Goal: Transaction & Acquisition: Purchase product/service

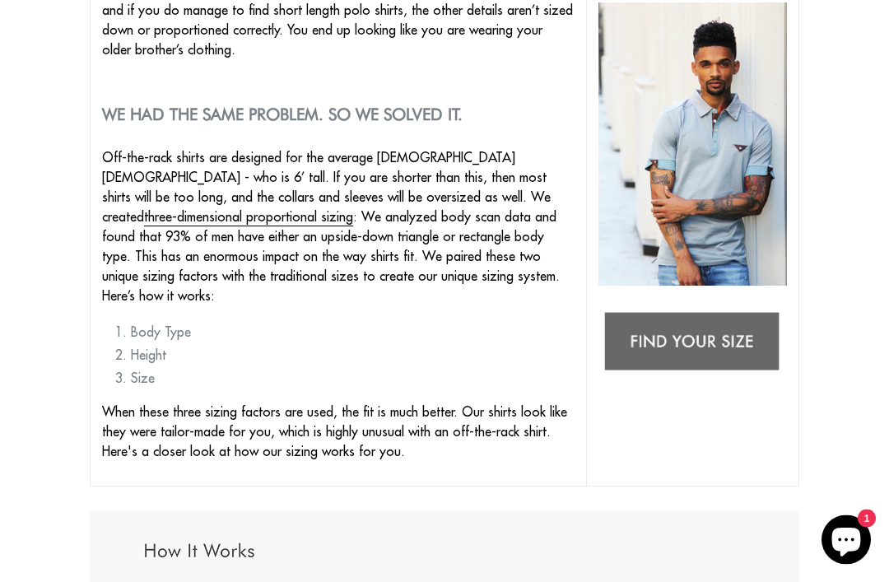
scroll to position [321, 0]
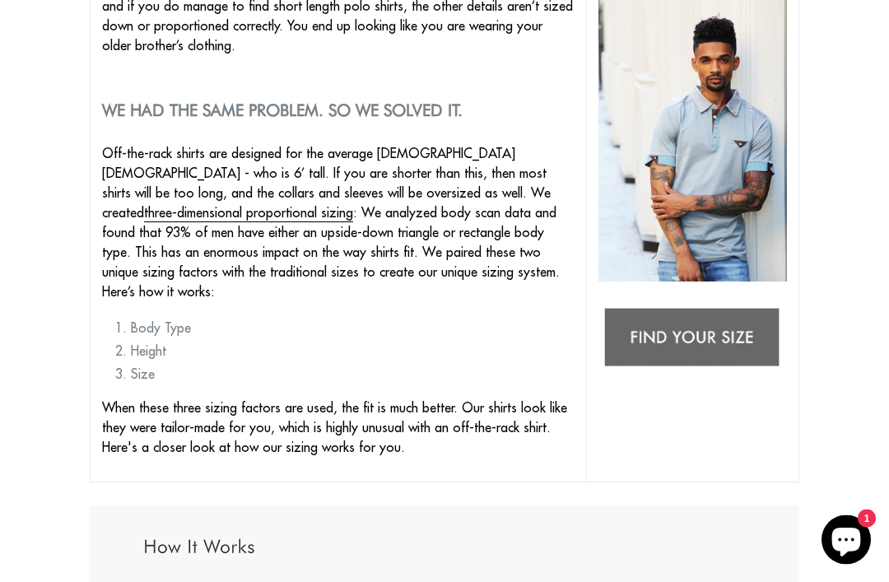
click at [754, 332] on img at bounding box center [692, 339] width 188 height 75
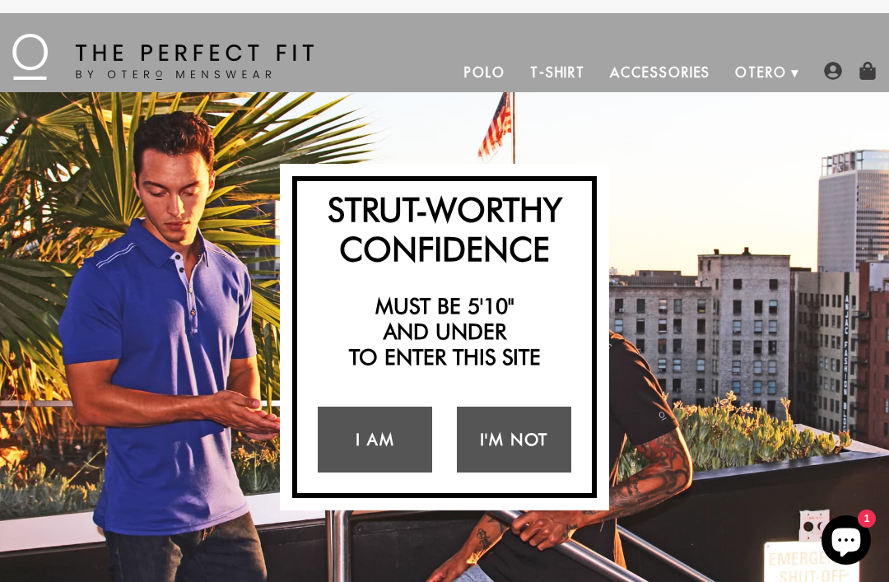
click at [404, 441] on link "I Am" at bounding box center [375, 439] width 114 height 66
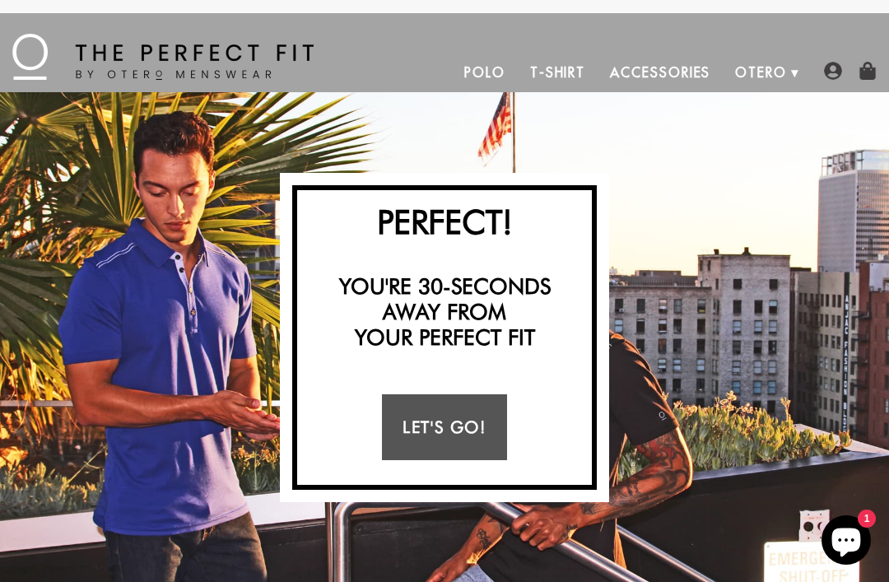
click at [452, 428] on link "Let's Go!" at bounding box center [444, 427] width 124 height 66
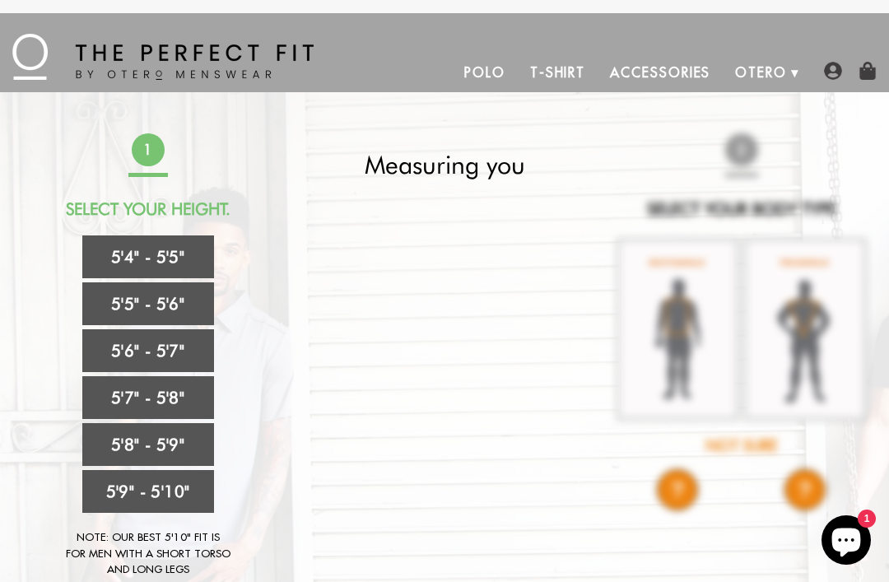
click at [110, 292] on link "5'5" - 5'6"" at bounding box center [148, 303] width 132 height 43
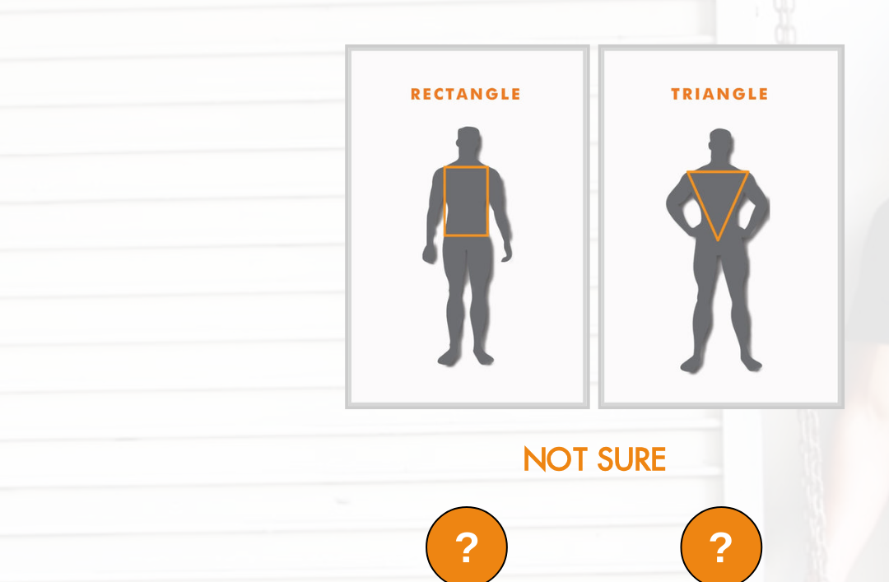
click at [616, 238] on img at bounding box center [677, 329] width 123 height 183
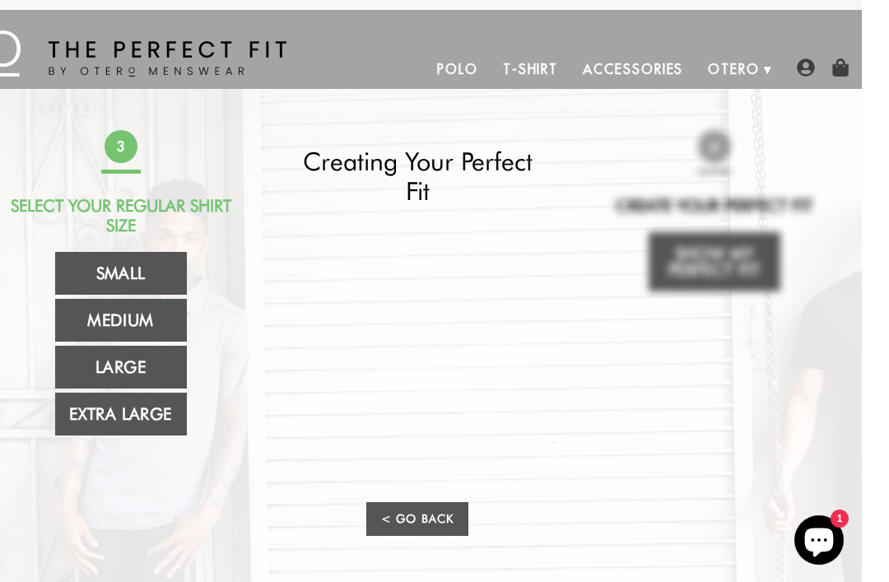
scroll to position [8, 0]
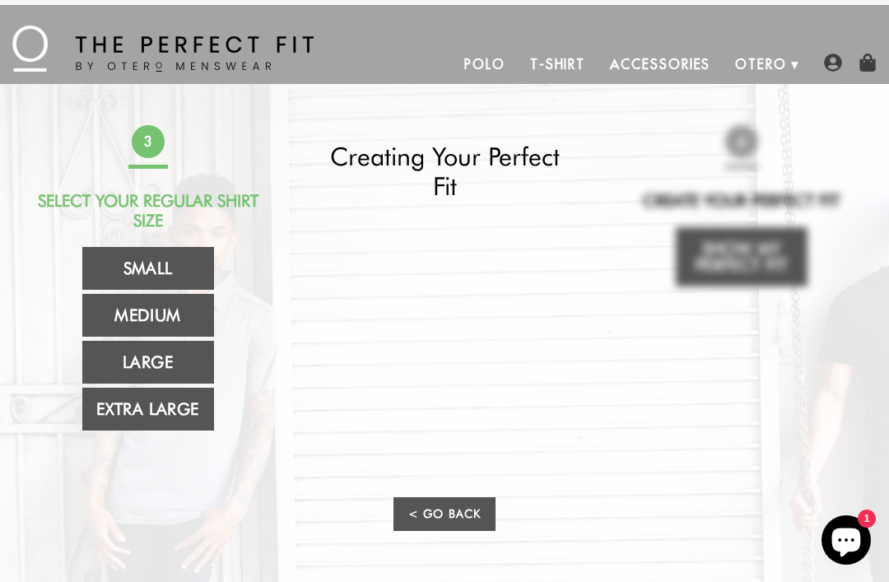
click at [112, 314] on link "Medium" at bounding box center [148, 315] width 132 height 43
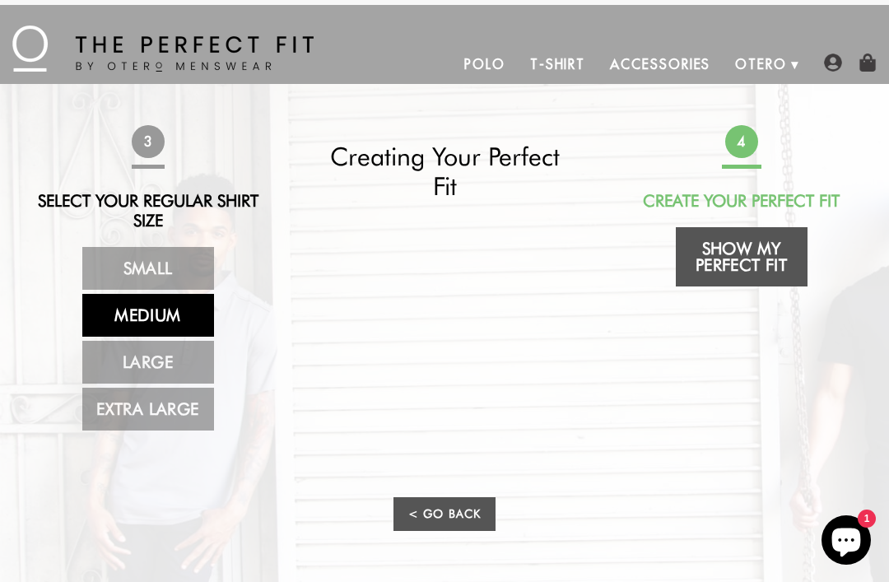
click at [122, 304] on link "Medium" at bounding box center [148, 315] width 132 height 43
click at [771, 252] on link "Show My Perfect Fit" at bounding box center [741, 256] width 132 height 59
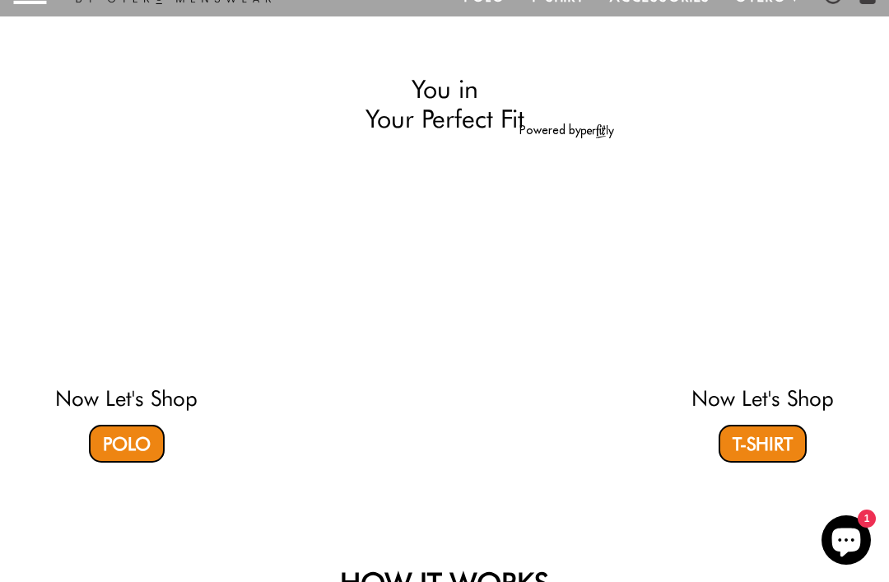
select select "55-56"
select select "M"
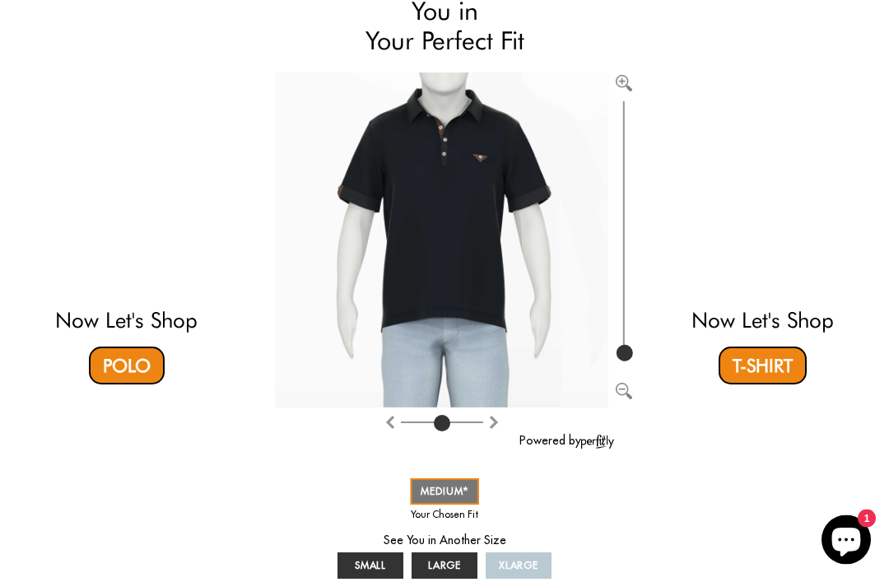
scroll to position [153, 0]
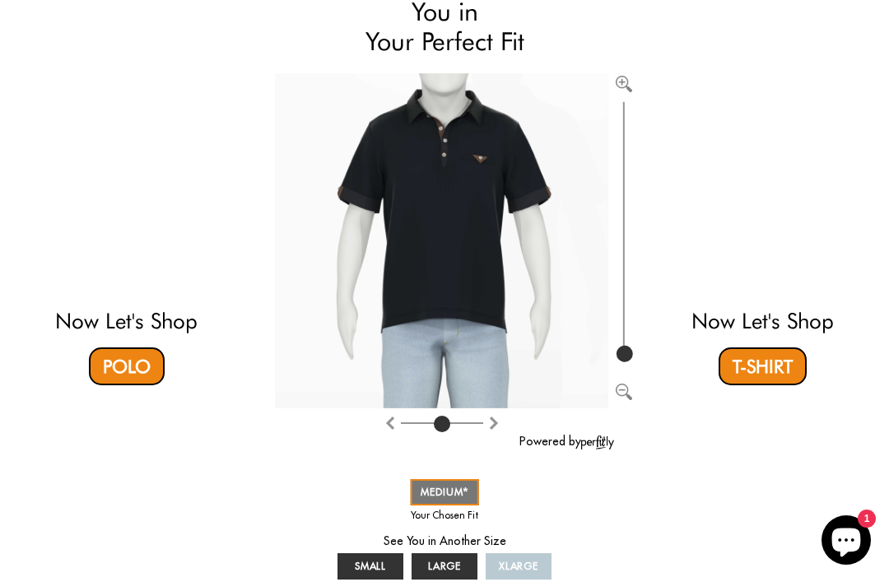
click at [116, 355] on link "Polo" at bounding box center [127, 366] width 76 height 38
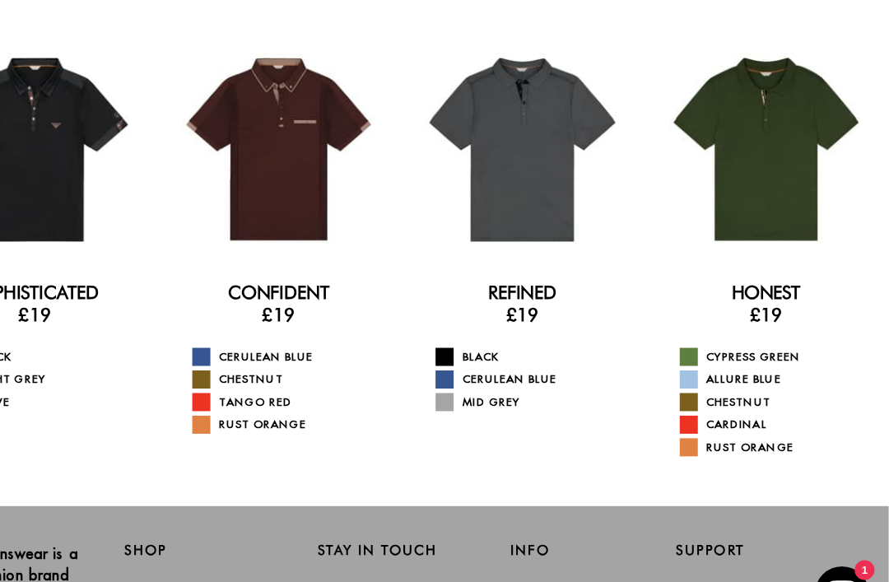
scroll to position [96, 0]
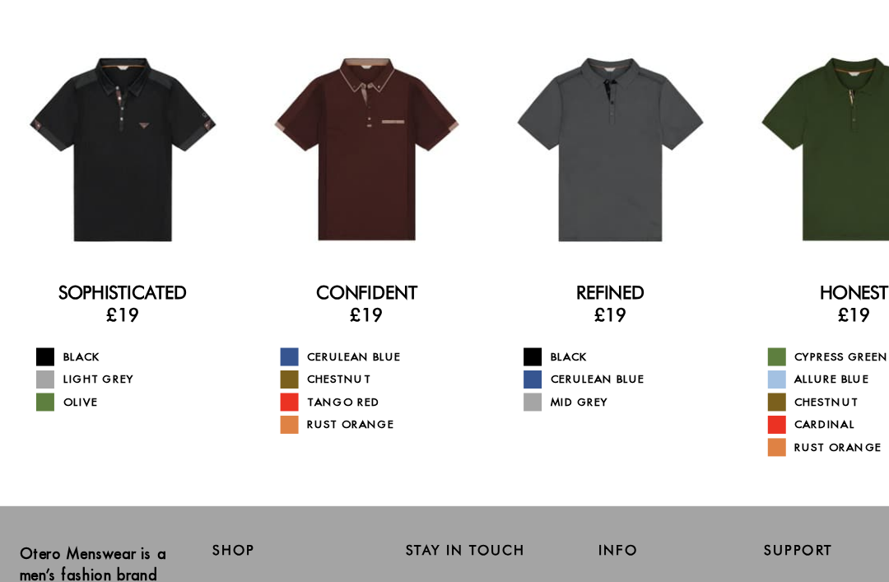
click at [83, 331] on link "Black" at bounding box center [122, 325] width 179 height 16
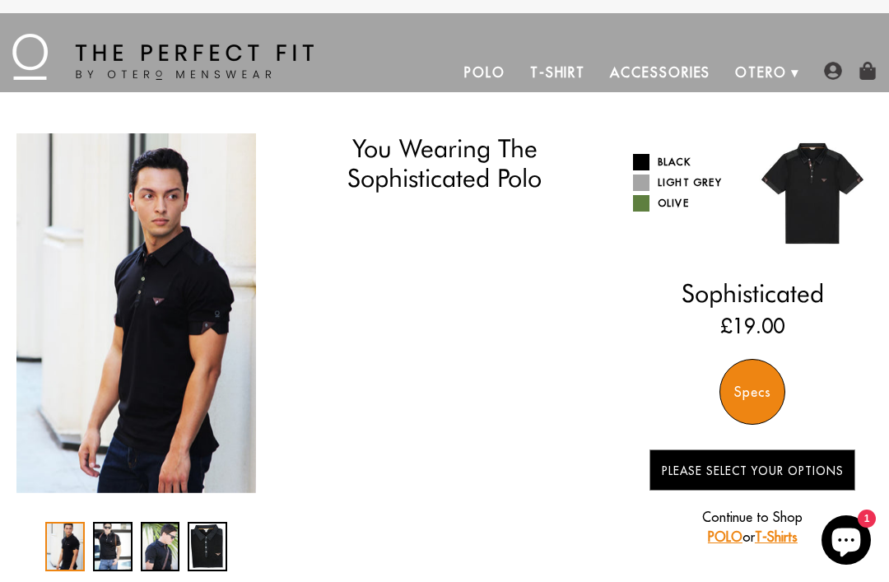
select select "55-56"
select select "M"
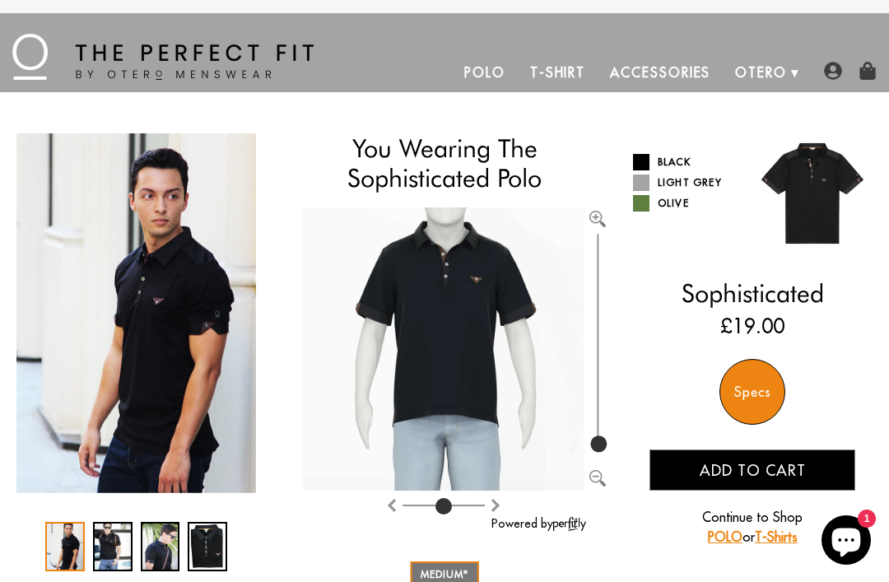
click at [703, 188] on link "Light Grey" at bounding box center [687, 182] width 108 height 16
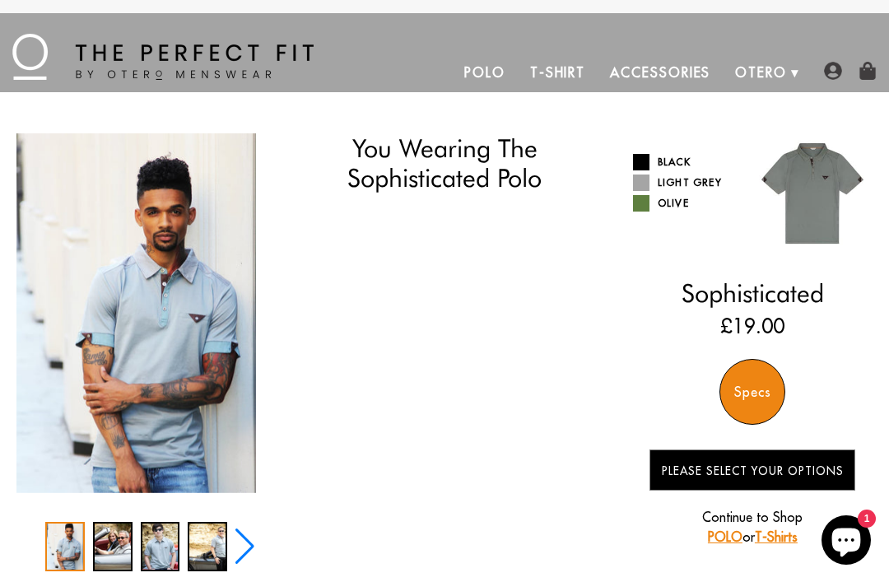
select select "55-56"
select select "M"
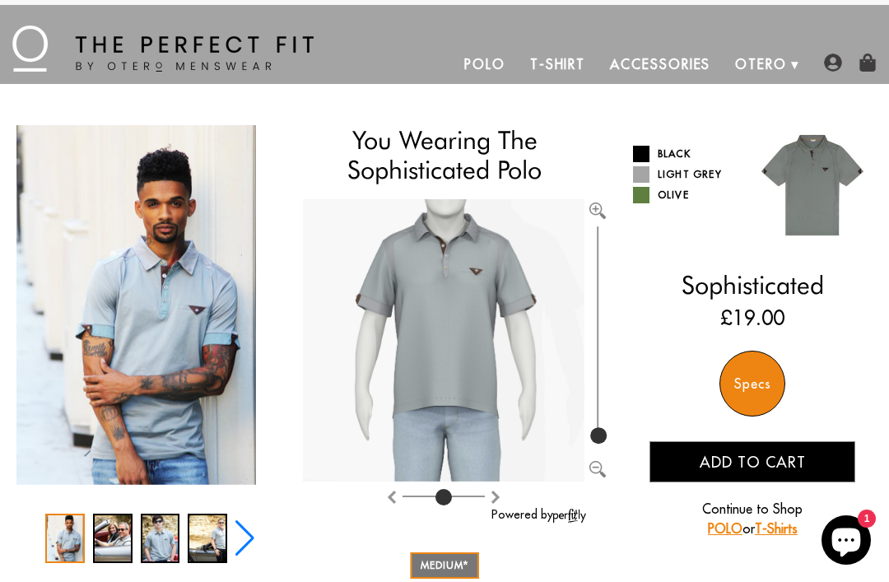
scroll to position [7, 0]
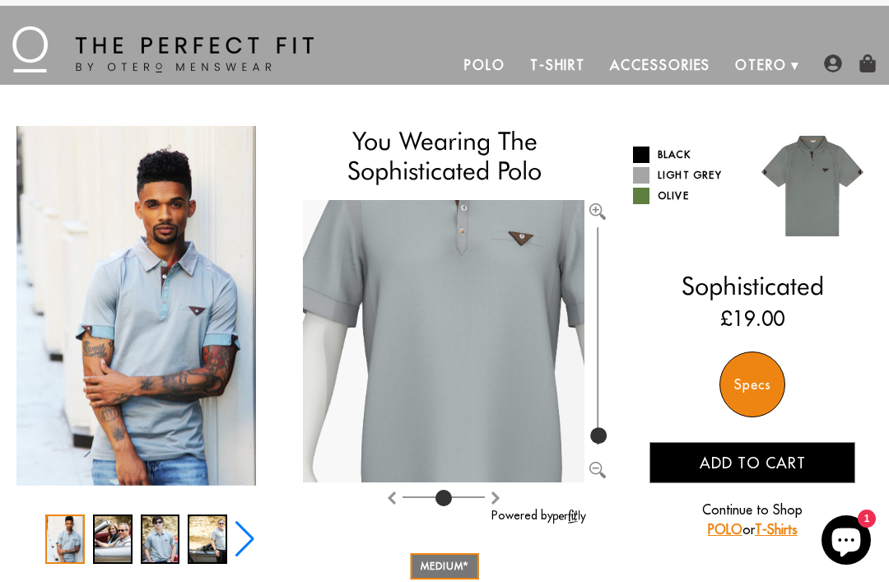
type input "100"
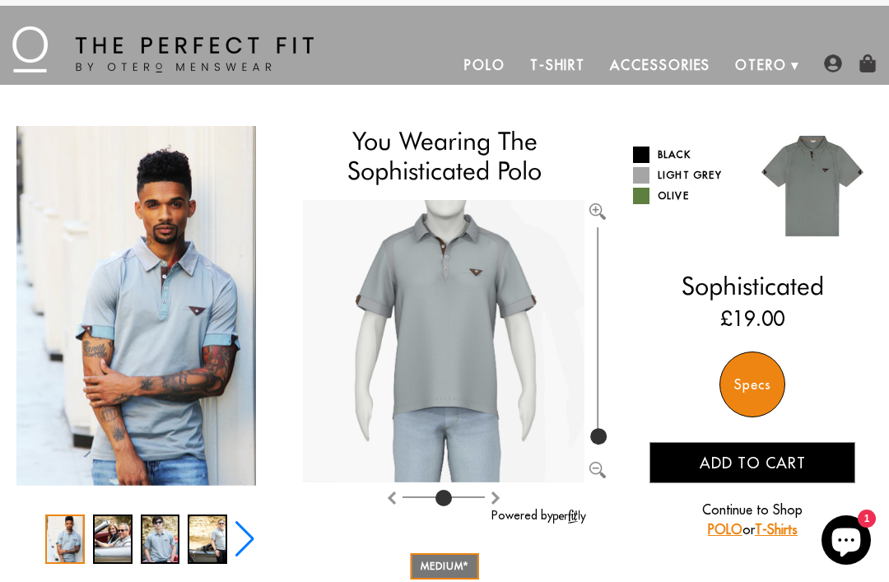
click at [136, 318] on img "1 / 5" at bounding box center [135, 306] width 239 height 360
click at [163, 552] on div "3 / 5" at bounding box center [160, 538] width 39 height 49
click at [226, 536] on div "4 / 5" at bounding box center [207, 538] width 39 height 49
click at [167, 538] on div "3 / 5" at bounding box center [160, 538] width 39 height 49
click at [260, 518] on div "You Wearing The Sophisticated Polo You're only 3 questions away from your perfe…" at bounding box center [444, 482] width 856 height 713
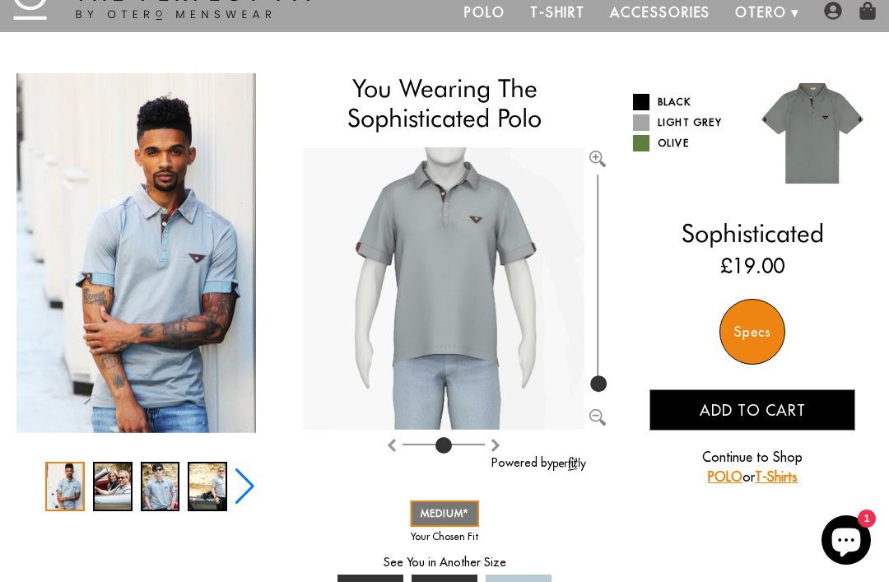
scroll to position [0, 0]
